Goal: Complete application form

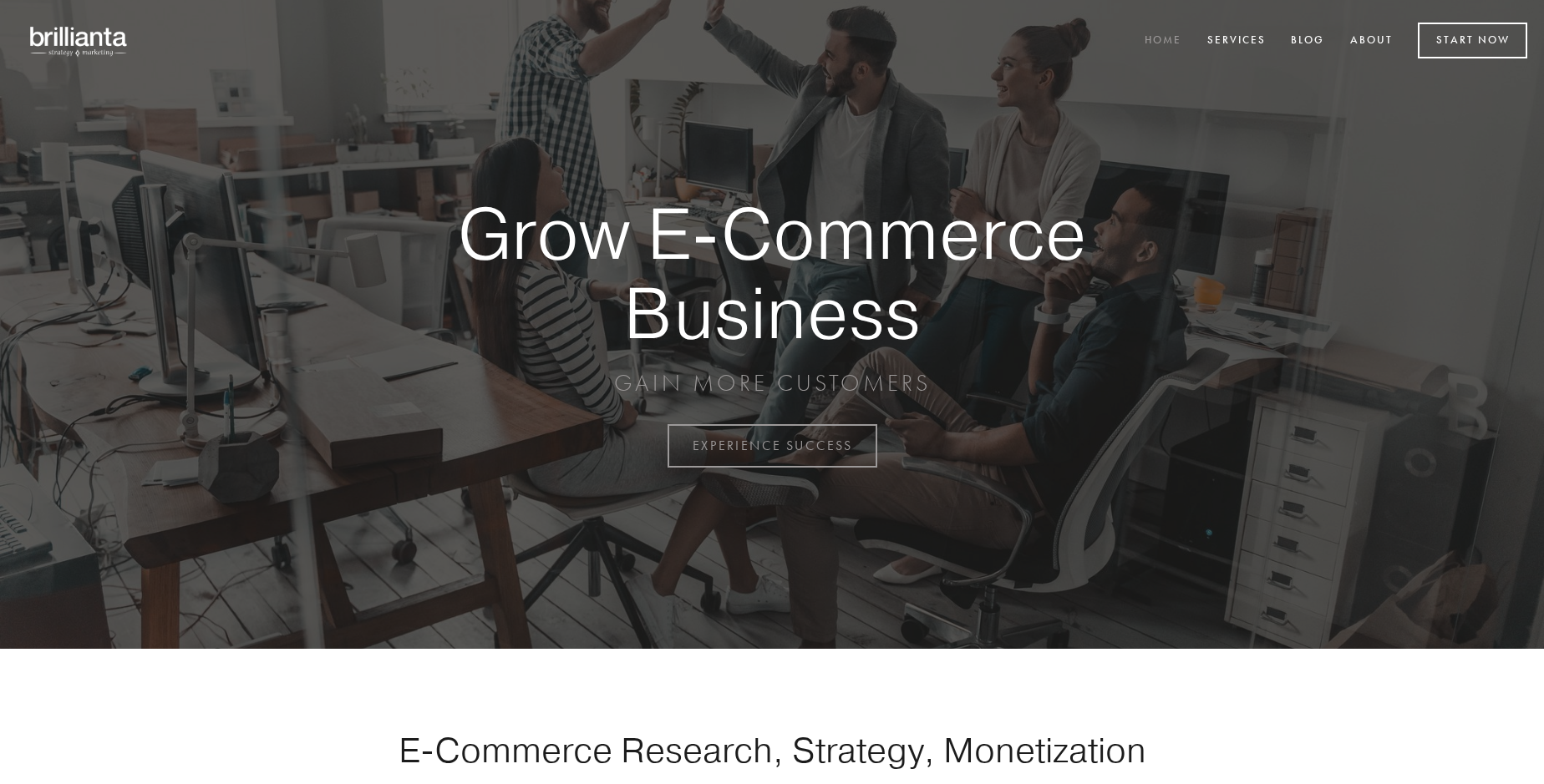
scroll to position [4379, 0]
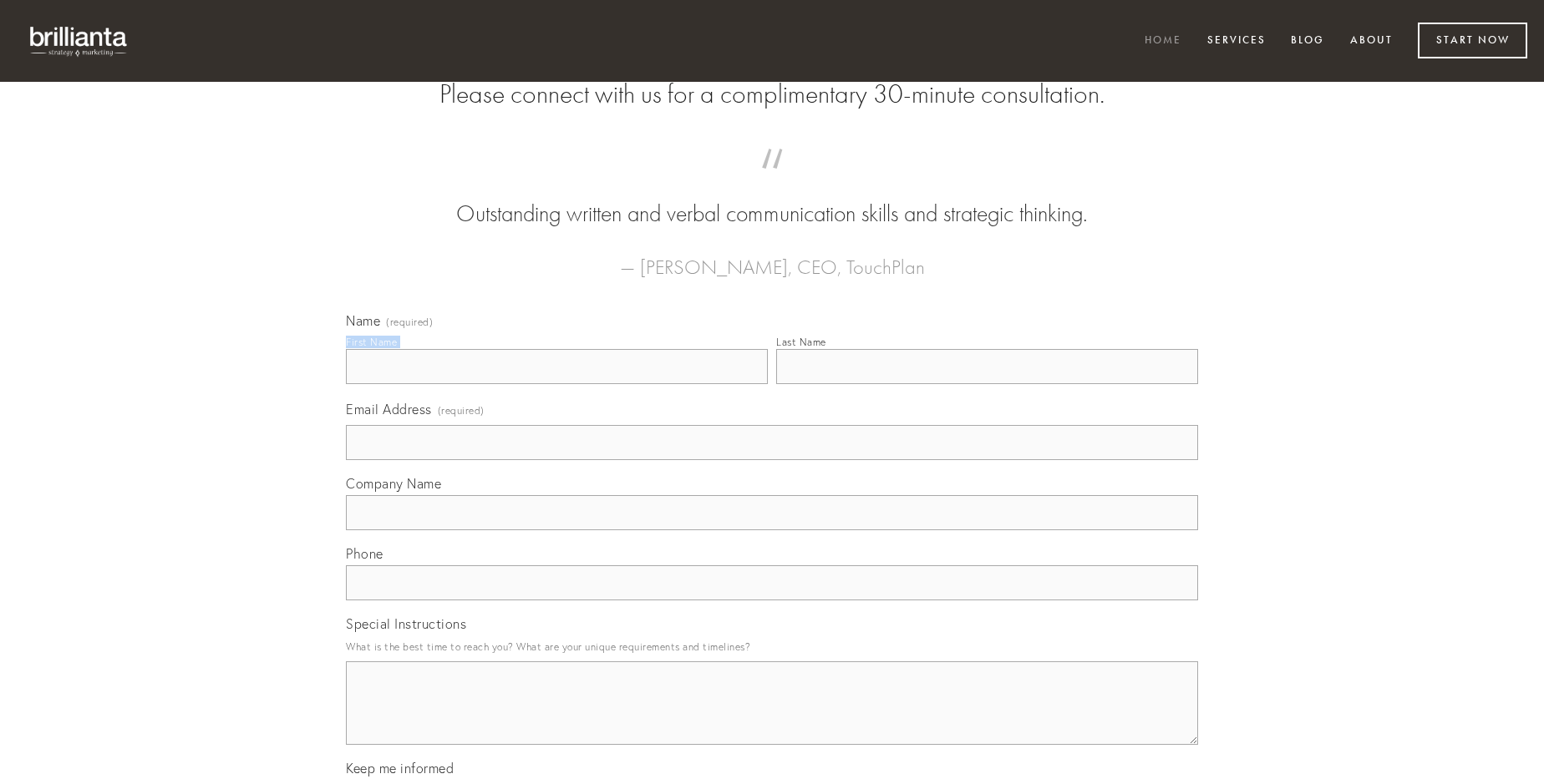
type input "[PERSON_NAME]"
click at [987, 384] on input "Last Name" at bounding box center [987, 366] width 422 height 35
type input "[PERSON_NAME]"
click at [772, 460] on input "Email Address (required)" at bounding box center [771, 443] width 852 height 35
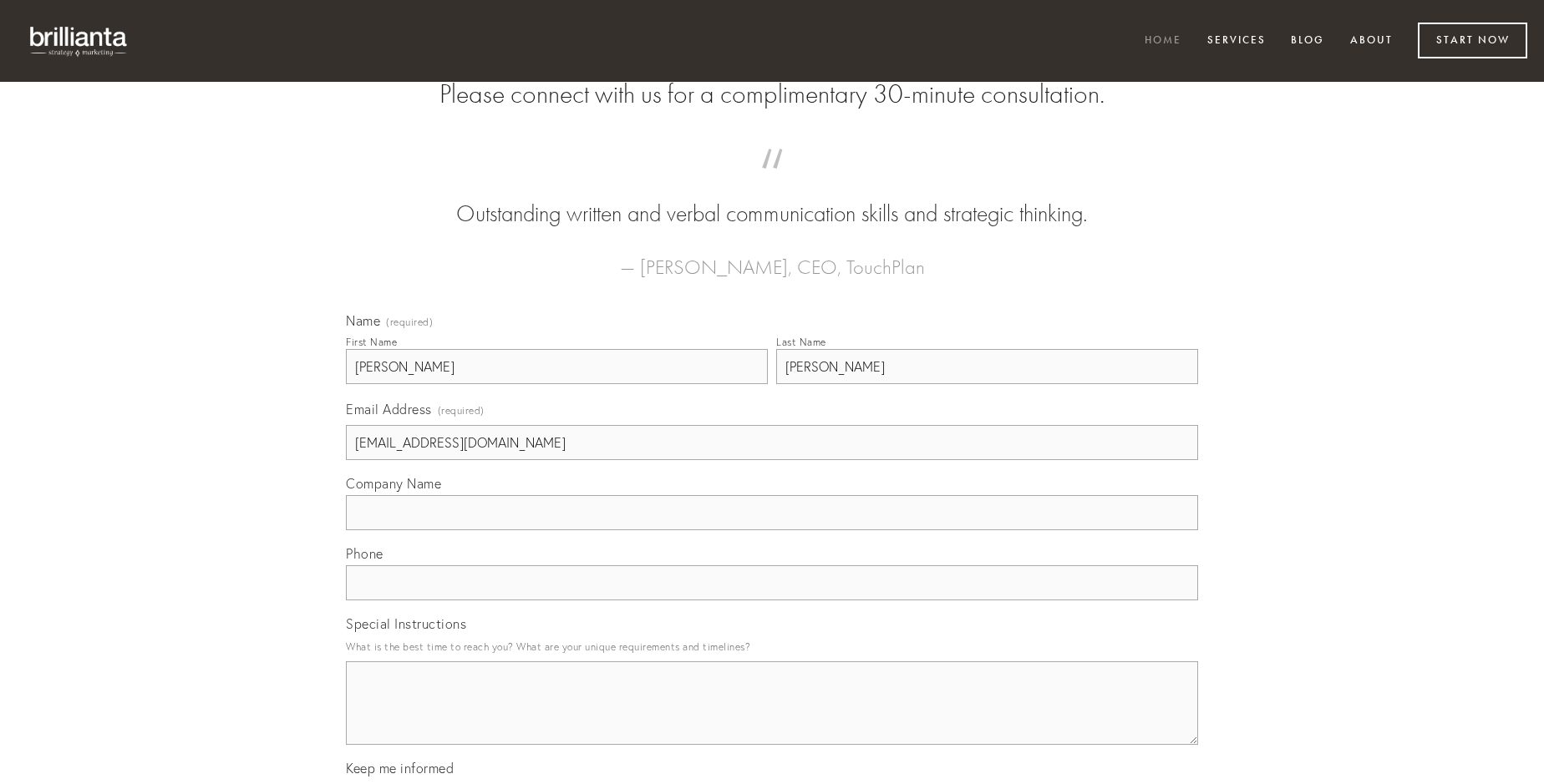
type input "[EMAIL_ADDRESS][DOMAIN_NAME]"
click at [772, 531] on input "Company Name" at bounding box center [771, 513] width 852 height 35
type input "solum"
click at [772, 600] on input "text" at bounding box center [771, 582] width 852 height 35
click at [772, 719] on textarea "Special Instructions" at bounding box center [771, 703] width 852 height 84
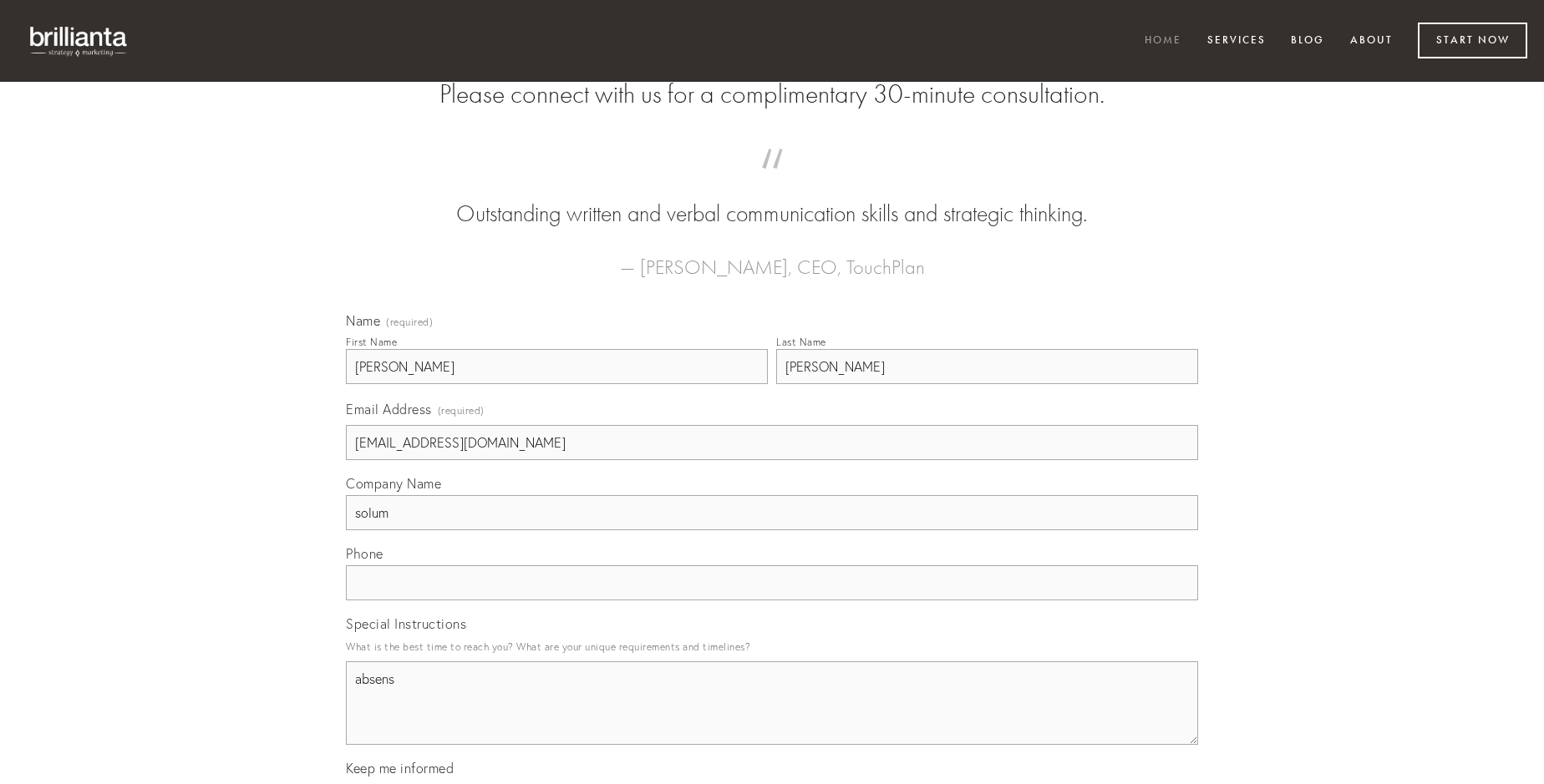
type textarea "absens"
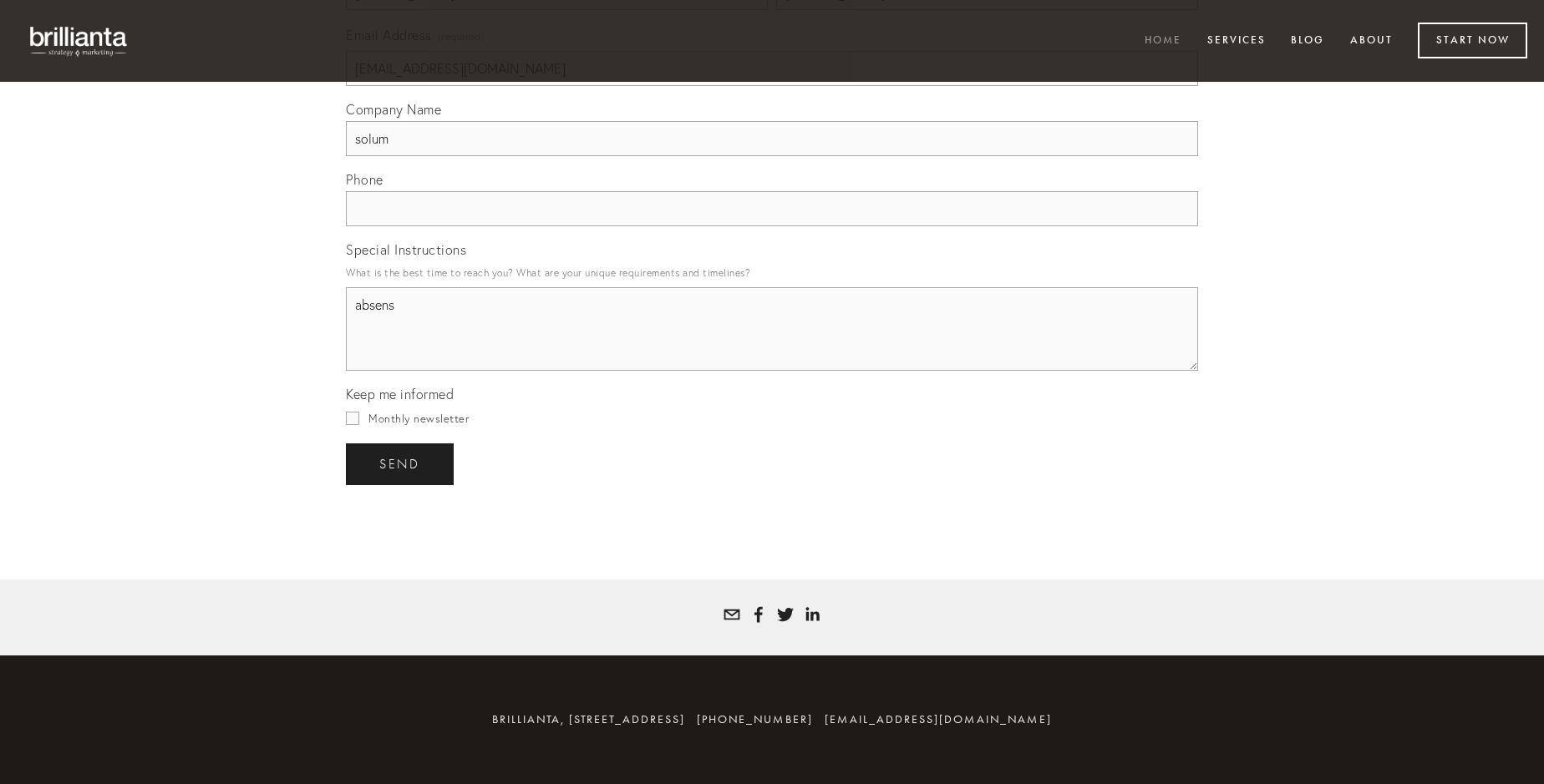
click at [401, 464] on span "send" at bounding box center [400, 464] width 41 height 15
